Goal: Task Accomplishment & Management: Complete application form

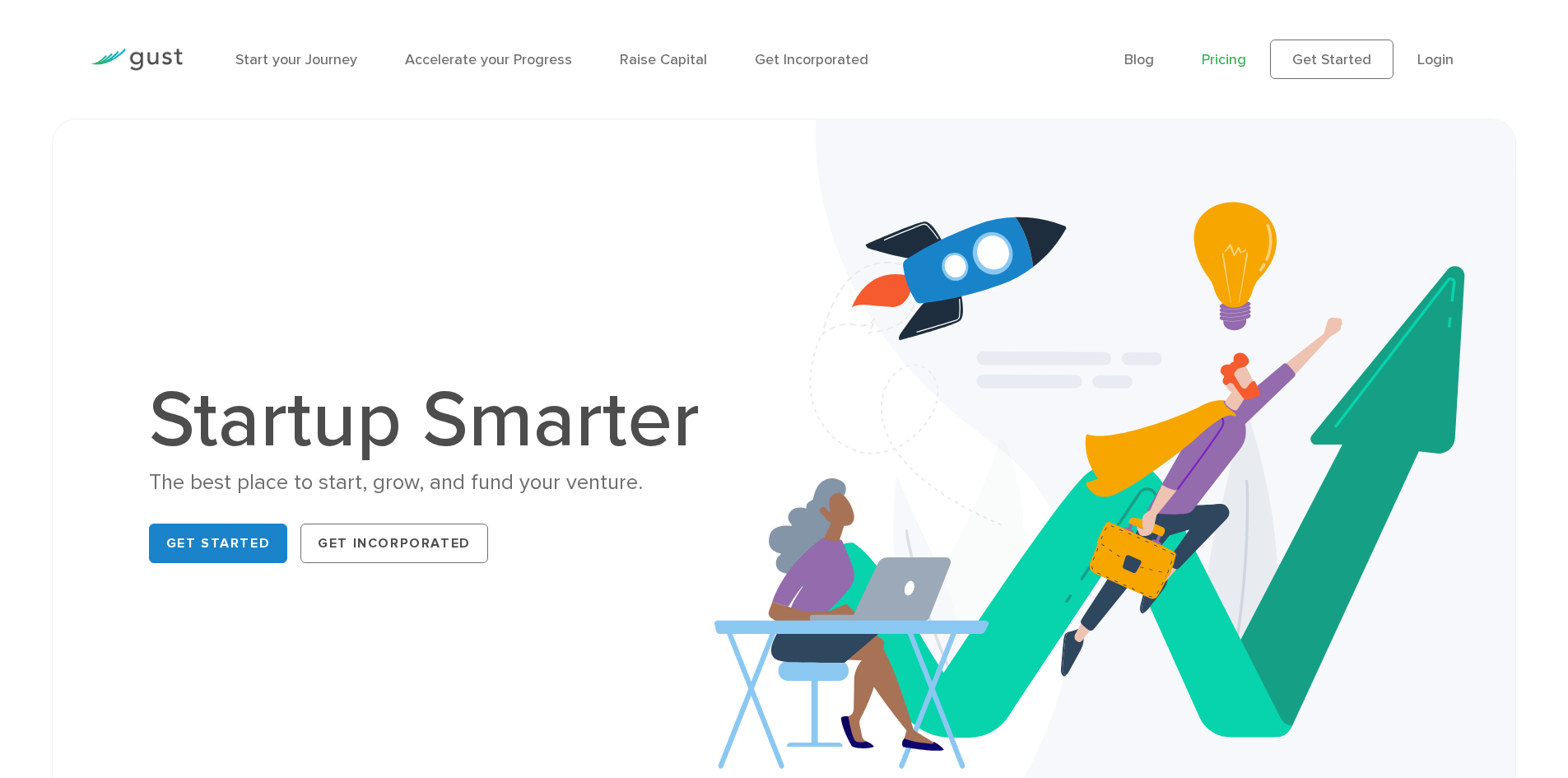
click at [1243, 60] on link "Pricing" at bounding box center [1223, 60] width 44 height 18
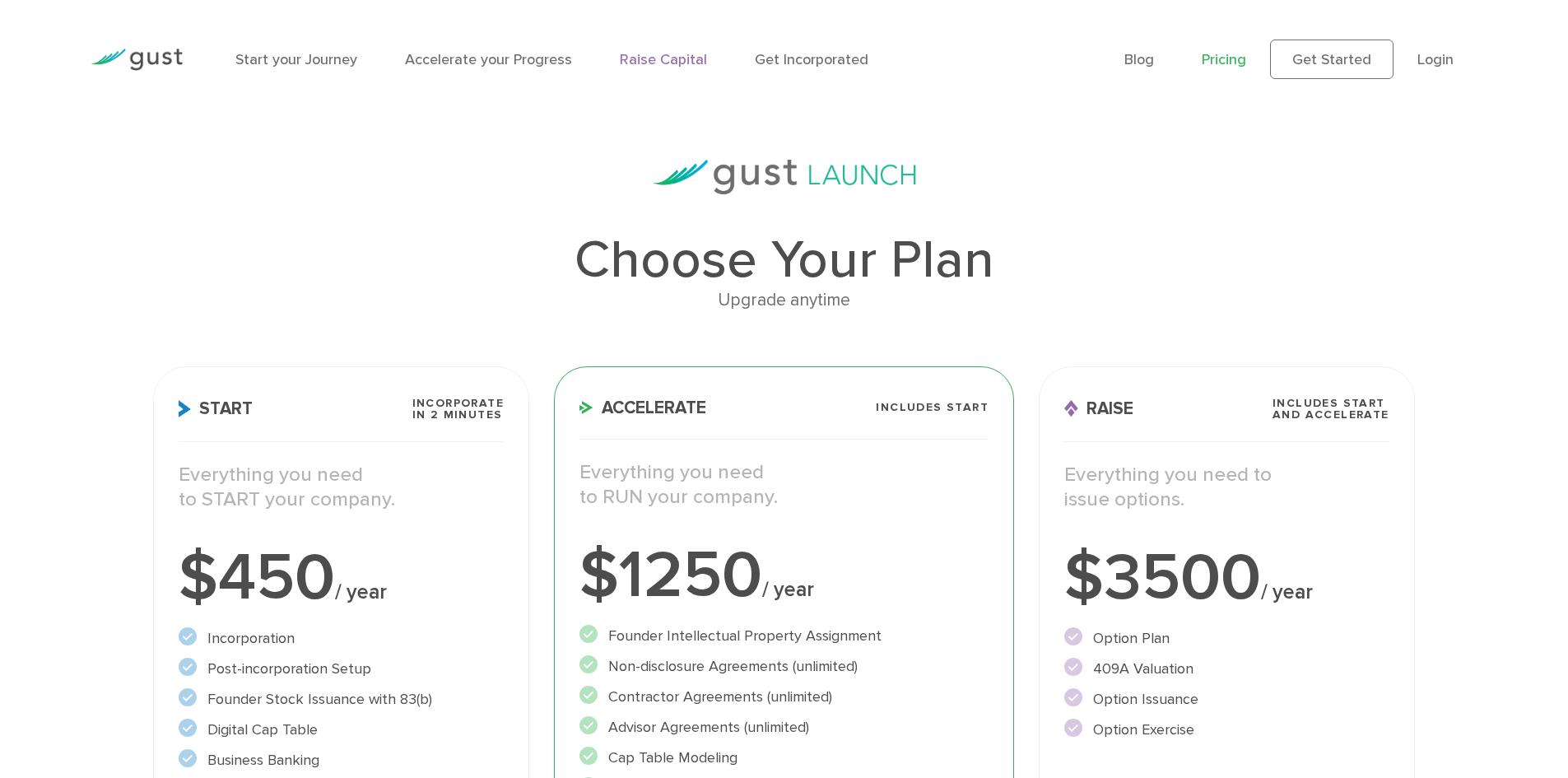
click at [661, 60] on link "Raise Capital" at bounding box center [663, 60] width 87 height 18
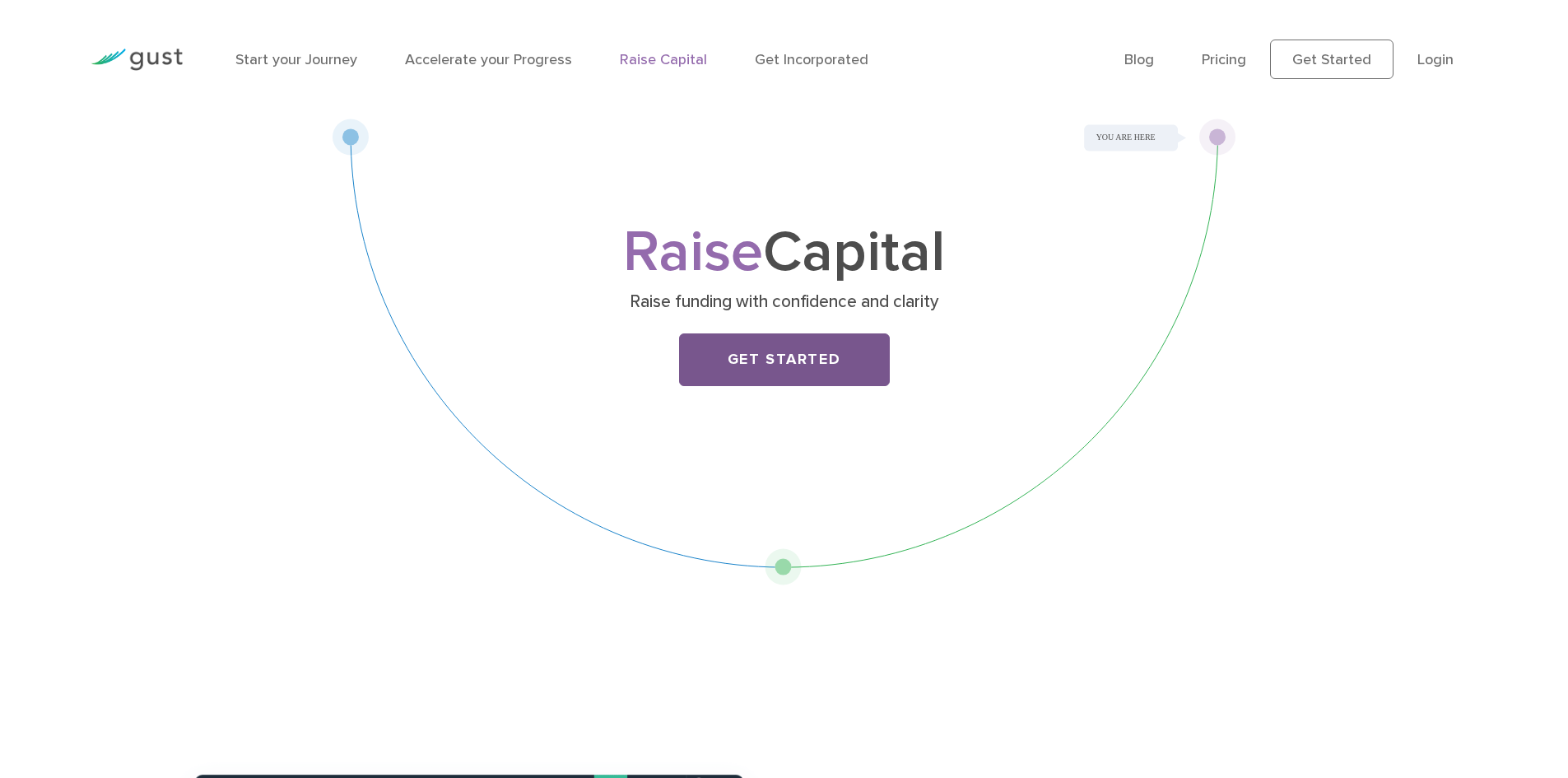
click at [844, 357] on link "Get Started" at bounding box center [785, 360] width 211 height 53
